Goal: Task Accomplishment & Management: Manage account settings

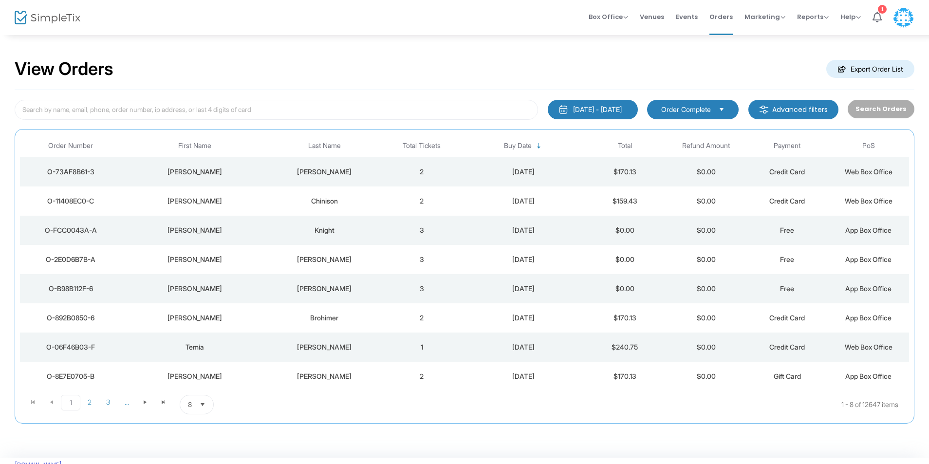
click at [276, 86] on div "View Orders Export Order List" at bounding box center [465, 69] width 900 height 41
click at [266, 113] on input at bounding box center [276, 110] width 523 height 20
click at [91, 138] on span "Order Number" at bounding box center [71, 146] width 108 height 16
click at [155, 113] on input at bounding box center [276, 110] width 523 height 20
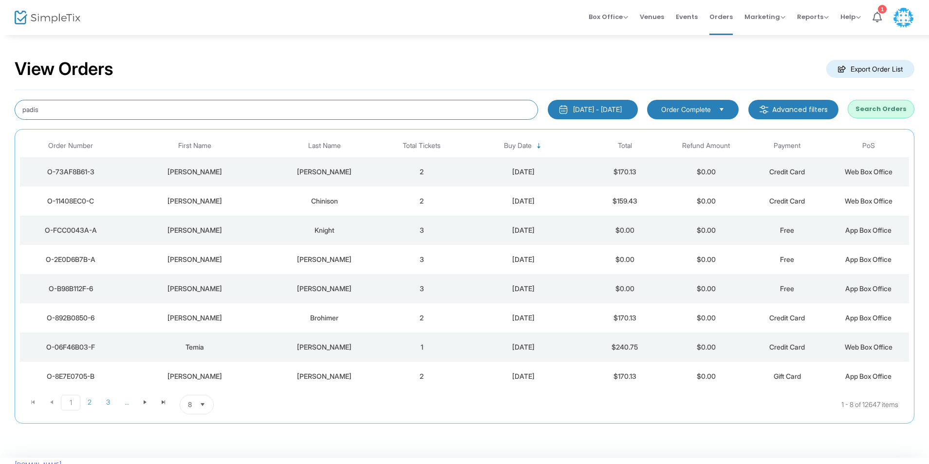
type input "padis"
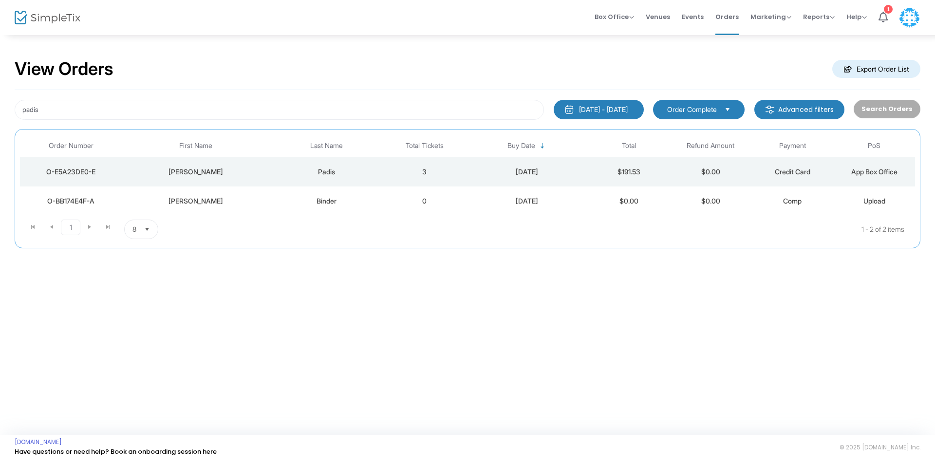
click at [482, 180] on td "[DATE]" at bounding box center [526, 171] width 123 height 29
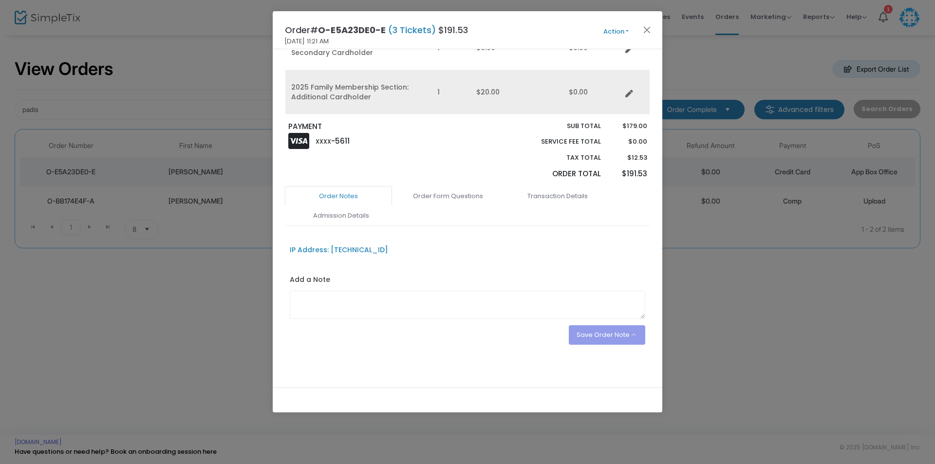
scroll to position [171, 0]
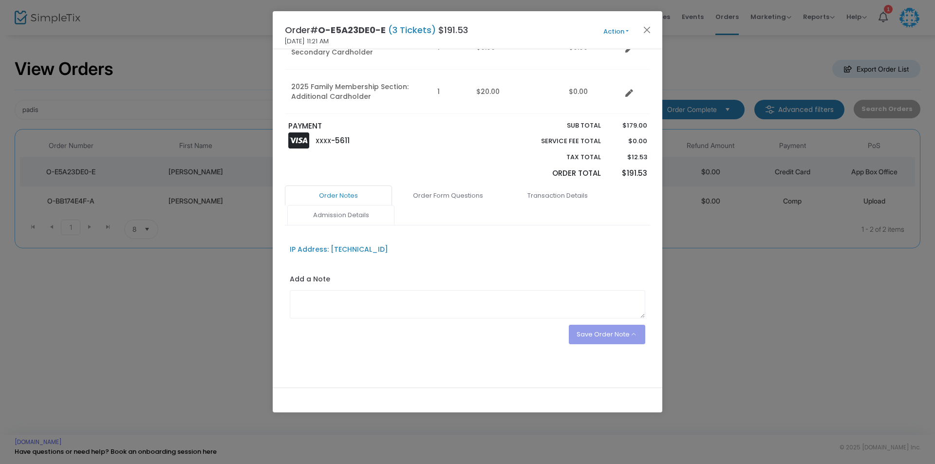
click at [343, 210] on link "Admission Details" at bounding box center [340, 215] width 107 height 20
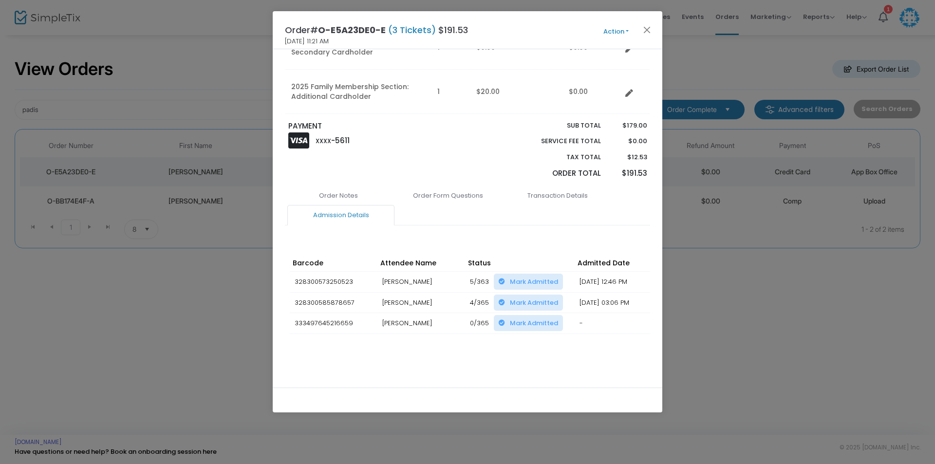
click at [416, 314] on td "Steve Padis" at bounding box center [421, 323] width 88 height 21
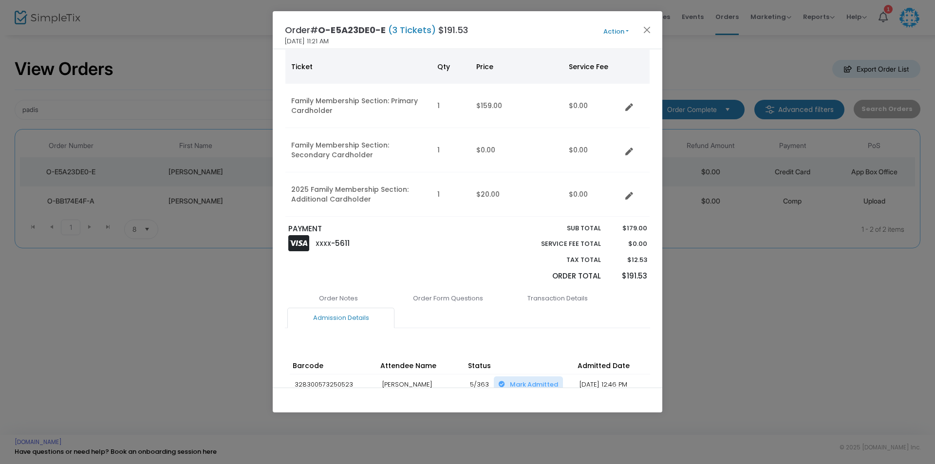
scroll to position [0, 0]
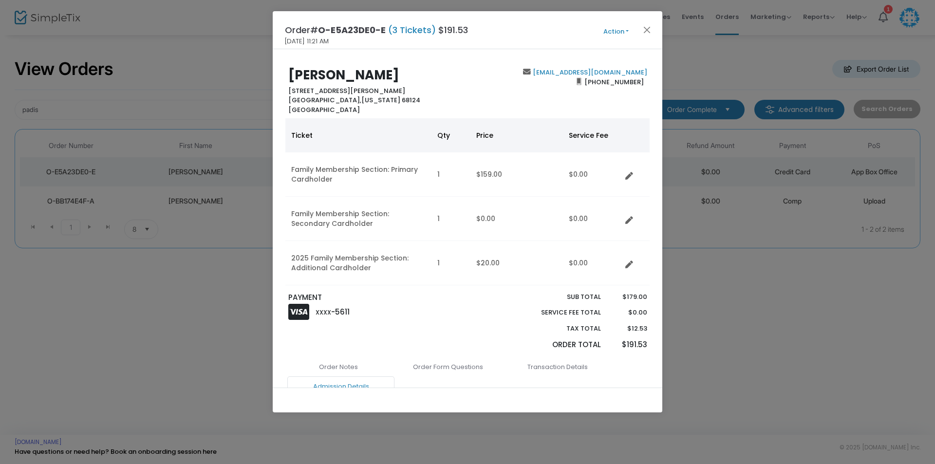
click at [606, 30] on button "Action" at bounding box center [616, 31] width 58 height 11
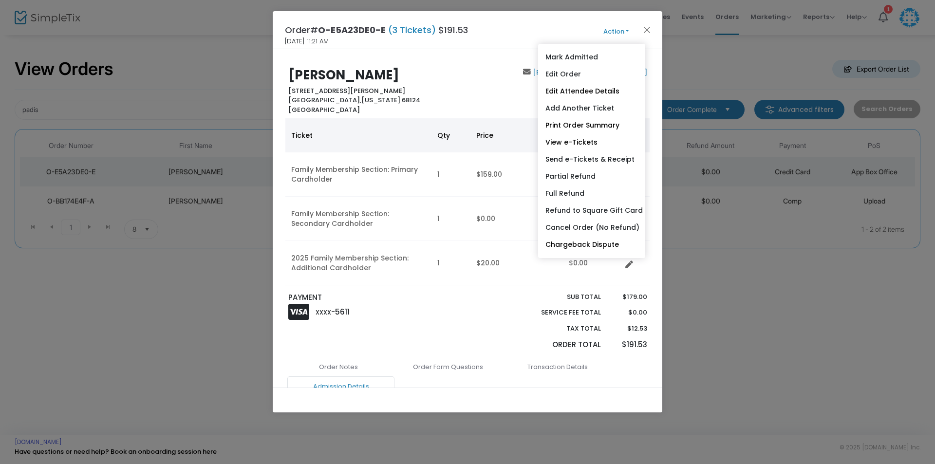
click at [445, 88] on div "Steve Padis 9509 Grover St South Central Omaha, Nebraska 68124 United States" at bounding box center [375, 91] width 184 height 47
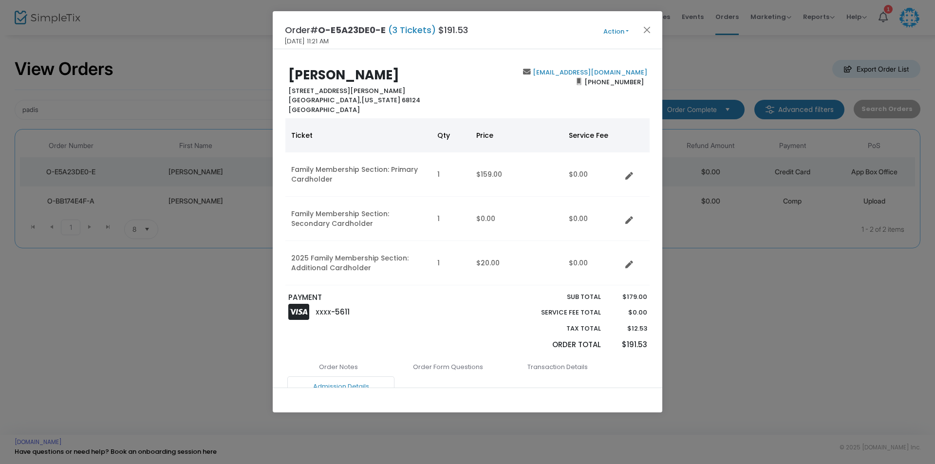
click at [623, 36] on button "Action" at bounding box center [616, 31] width 58 height 11
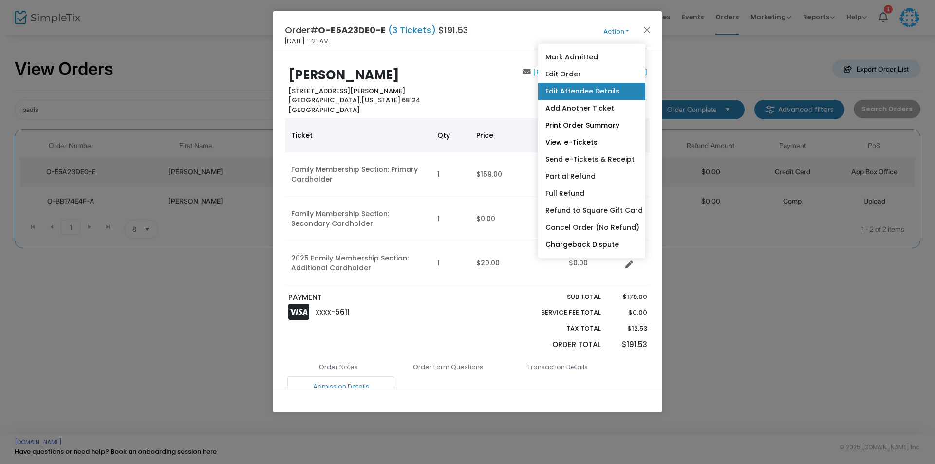
click at [588, 90] on link "Edit Attendee Details" at bounding box center [591, 91] width 107 height 17
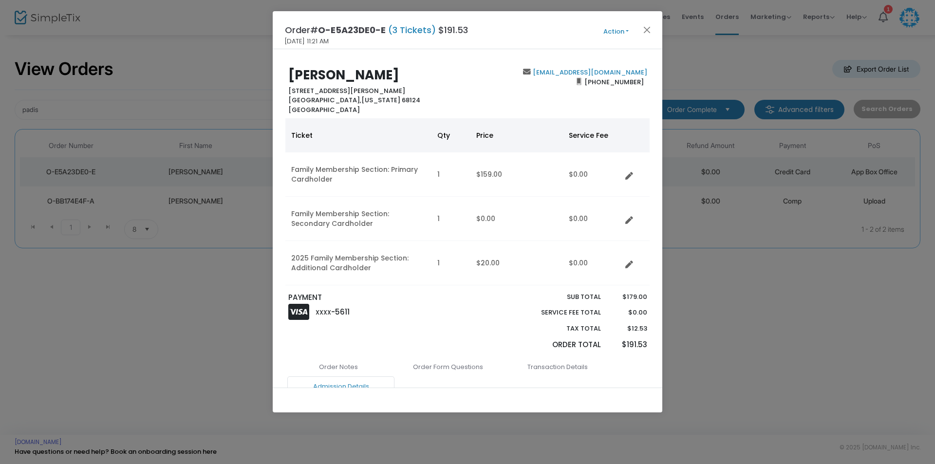
click at [627, 36] on button "Action" at bounding box center [616, 31] width 58 height 11
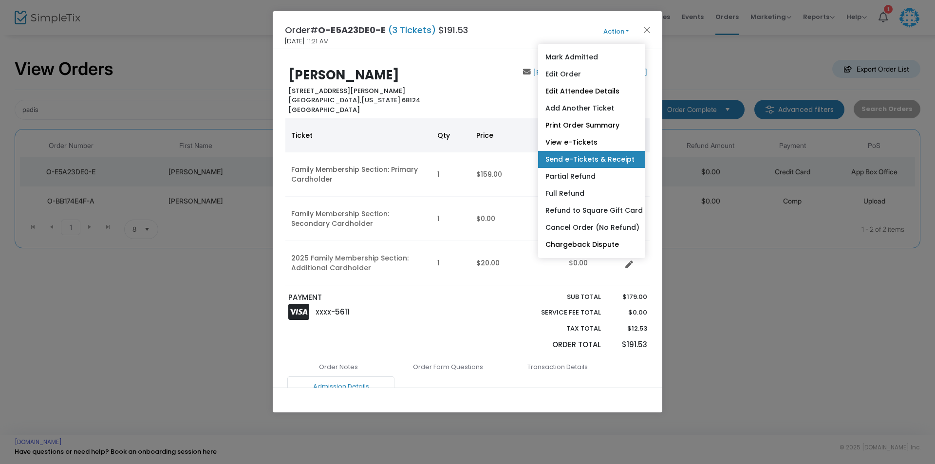
click at [597, 156] on link "Send e-Tickets & Receipt" at bounding box center [591, 159] width 107 height 17
type input "scpadis@gmail.com"
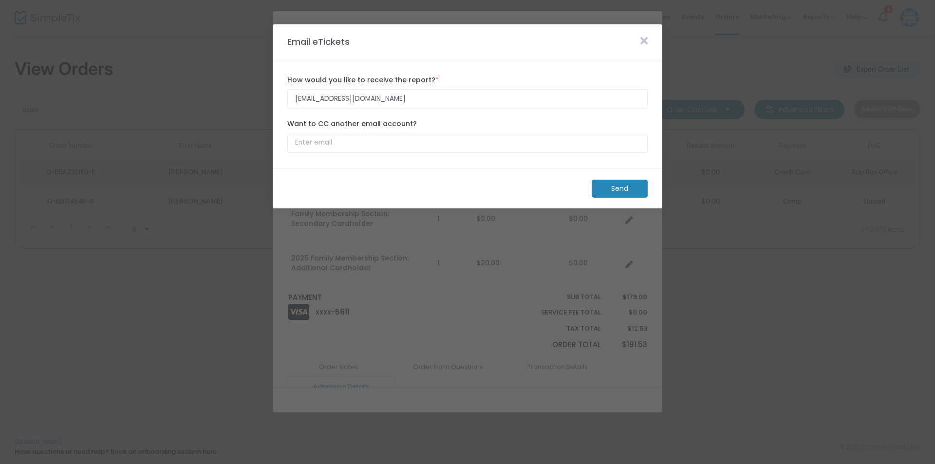
click at [452, 110] on div "scpadis@gmail.com How would you like to receive the report? * Email is required." at bounding box center [467, 92] width 370 height 44
click at [437, 96] on input "scpadis@gmail.com" at bounding box center [467, 99] width 360 height 20
click at [397, 151] on input "Want to CC another email account?" at bounding box center [467, 143] width 360 height 20
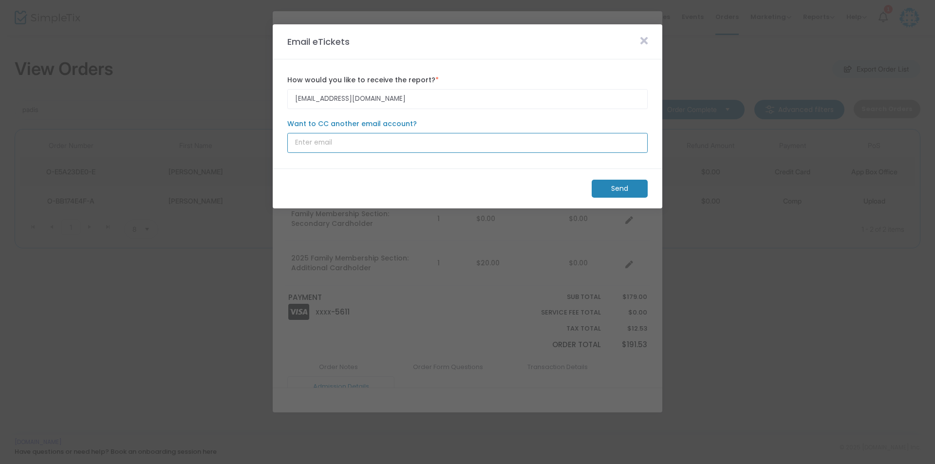
paste input "kellipadis@gmail.com"
type input "kellipadis@gmail.com"
click at [329, 96] on input "scpadis@gmail.com" at bounding box center [467, 99] width 360 height 20
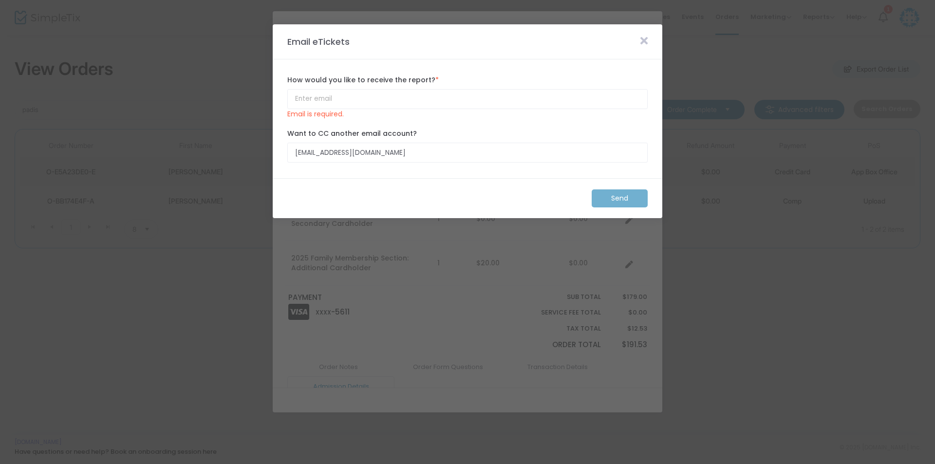
click at [621, 198] on div "Send" at bounding box center [620, 198] width 66 height 18
click at [341, 155] on input "kellipadis@gmail.com" at bounding box center [467, 153] width 360 height 20
click at [374, 100] on input "How would you like to receive the report? *" at bounding box center [467, 99] width 360 height 20
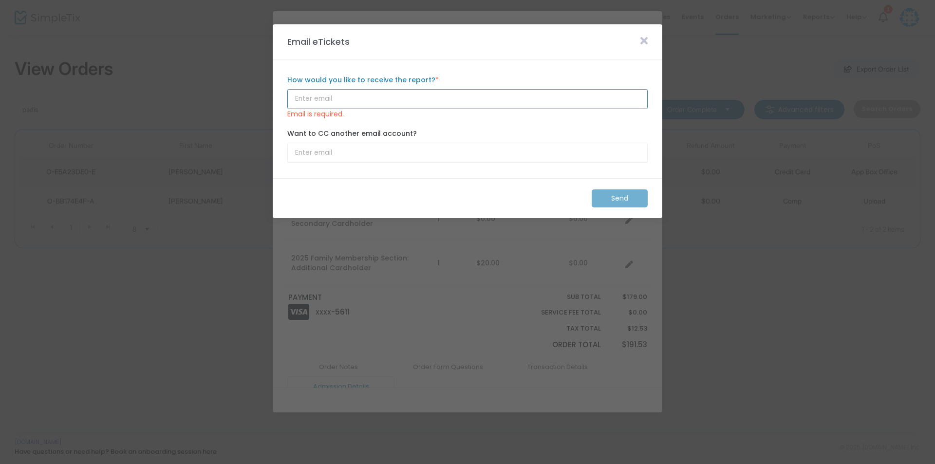
paste input "kellipadis@gmail.com"
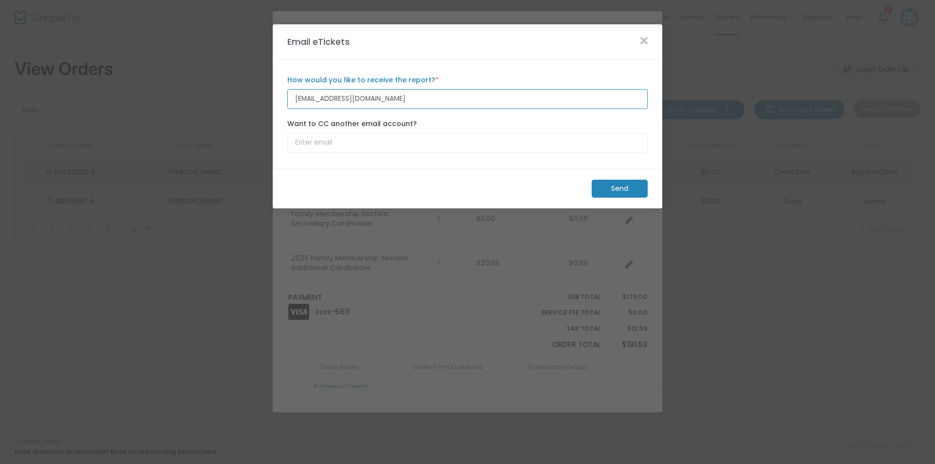
type input "kellipadis@gmail.com"
click at [629, 189] on m-button "Send" at bounding box center [619, 189] width 56 height 18
